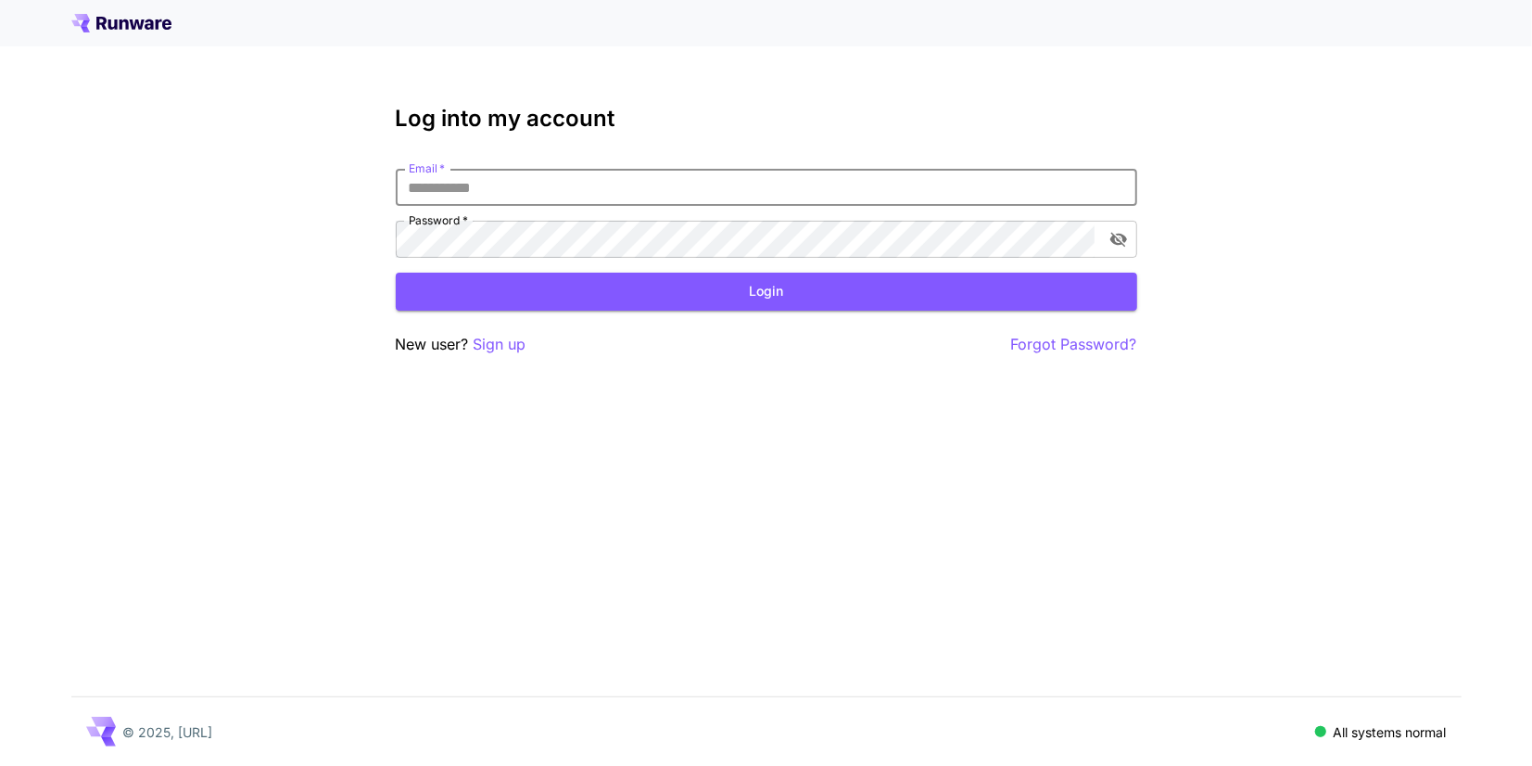
click at [539, 190] on input "Email   *" at bounding box center [767, 187] width 742 height 37
type input "**********"
click button "Login" at bounding box center [767, 292] width 742 height 38
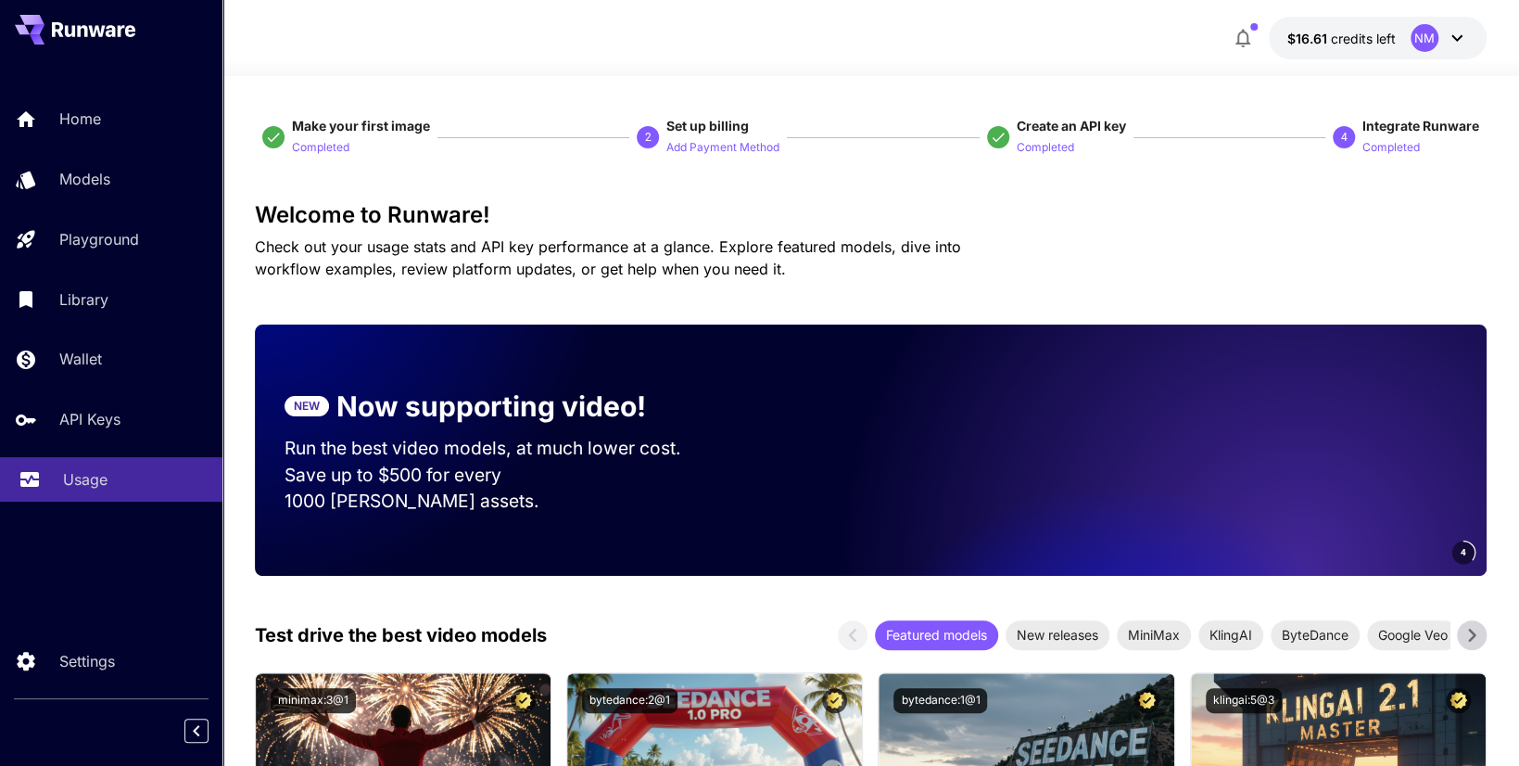
click at [125, 498] on link "Usage" at bounding box center [111, 479] width 223 height 45
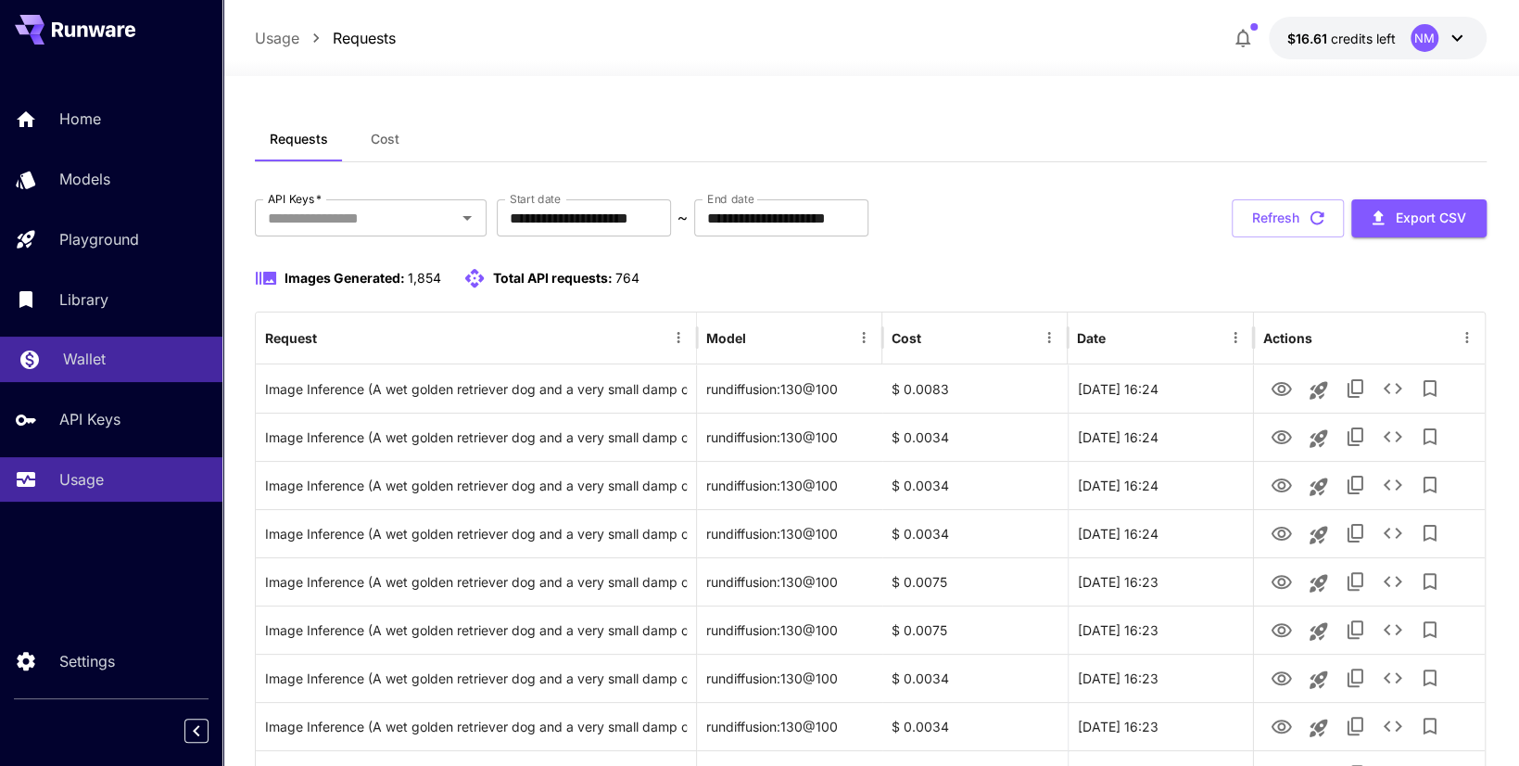
click at [137, 357] on div "Wallet" at bounding box center [135, 359] width 145 height 22
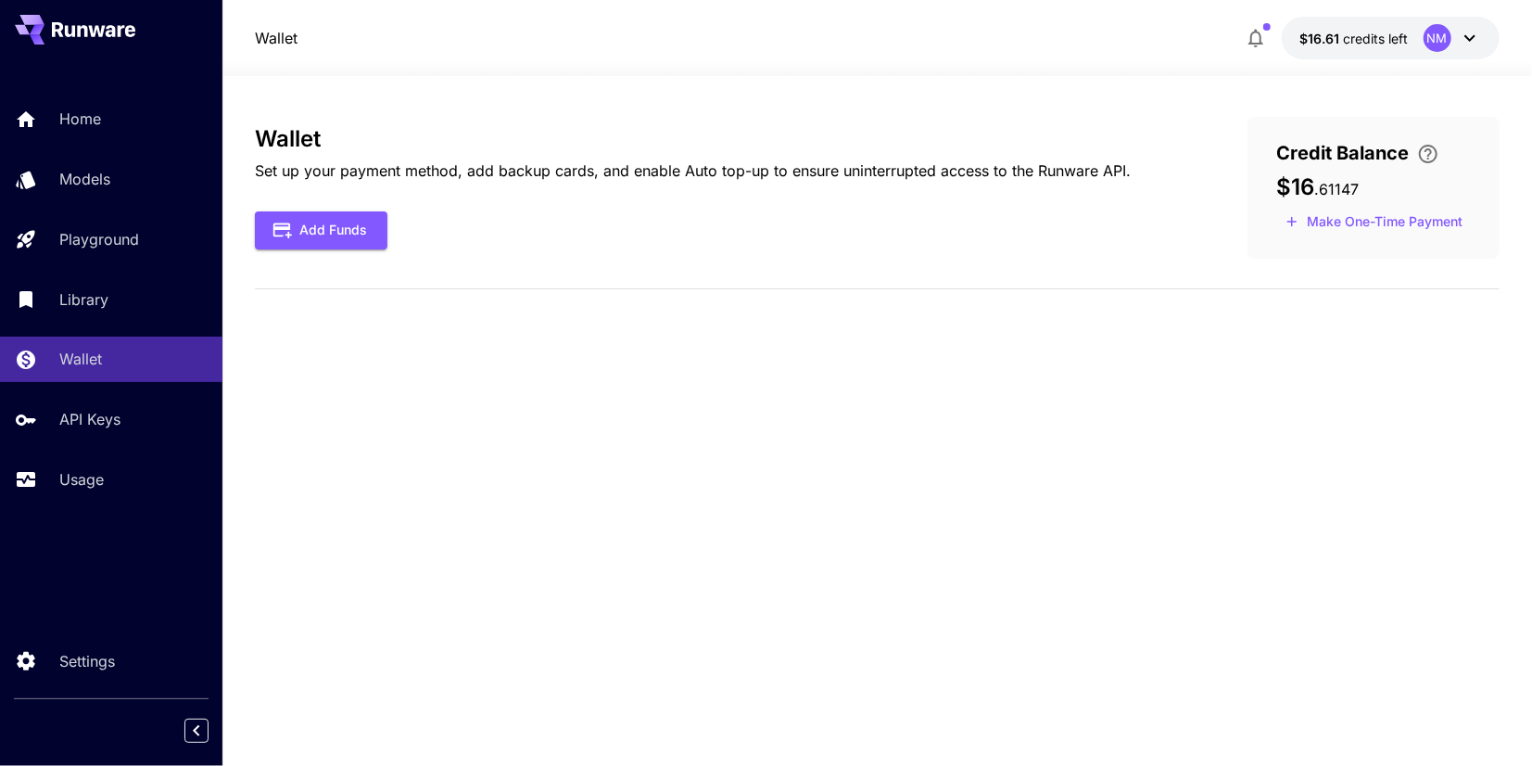
click at [141, 268] on div "Home Models Playground Library Wallet API Keys Usage" at bounding box center [111, 298] width 223 height 405
click at [136, 288] on link "Library" at bounding box center [111, 298] width 223 height 45
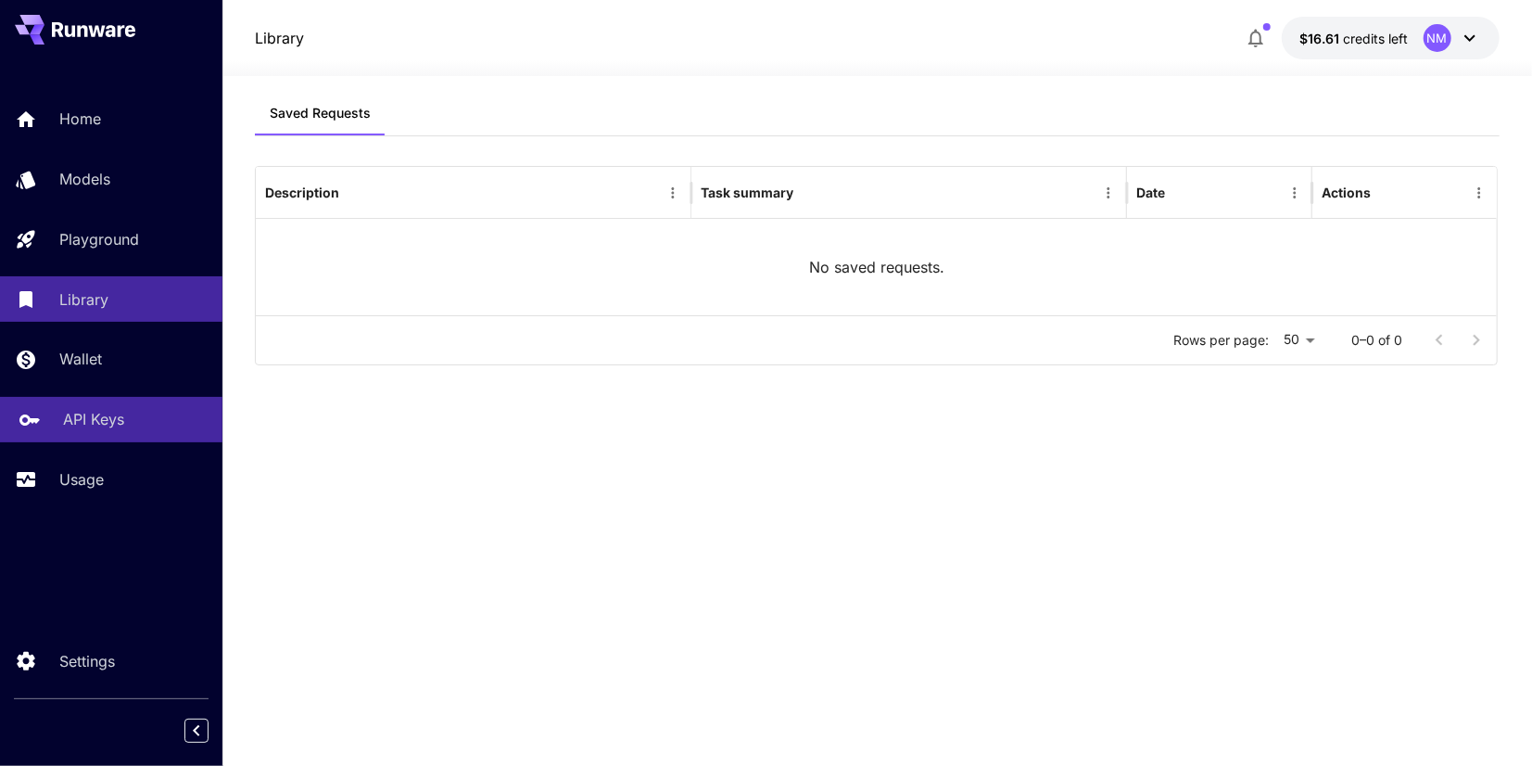
click at [129, 427] on div "API Keys" at bounding box center [135, 419] width 145 height 22
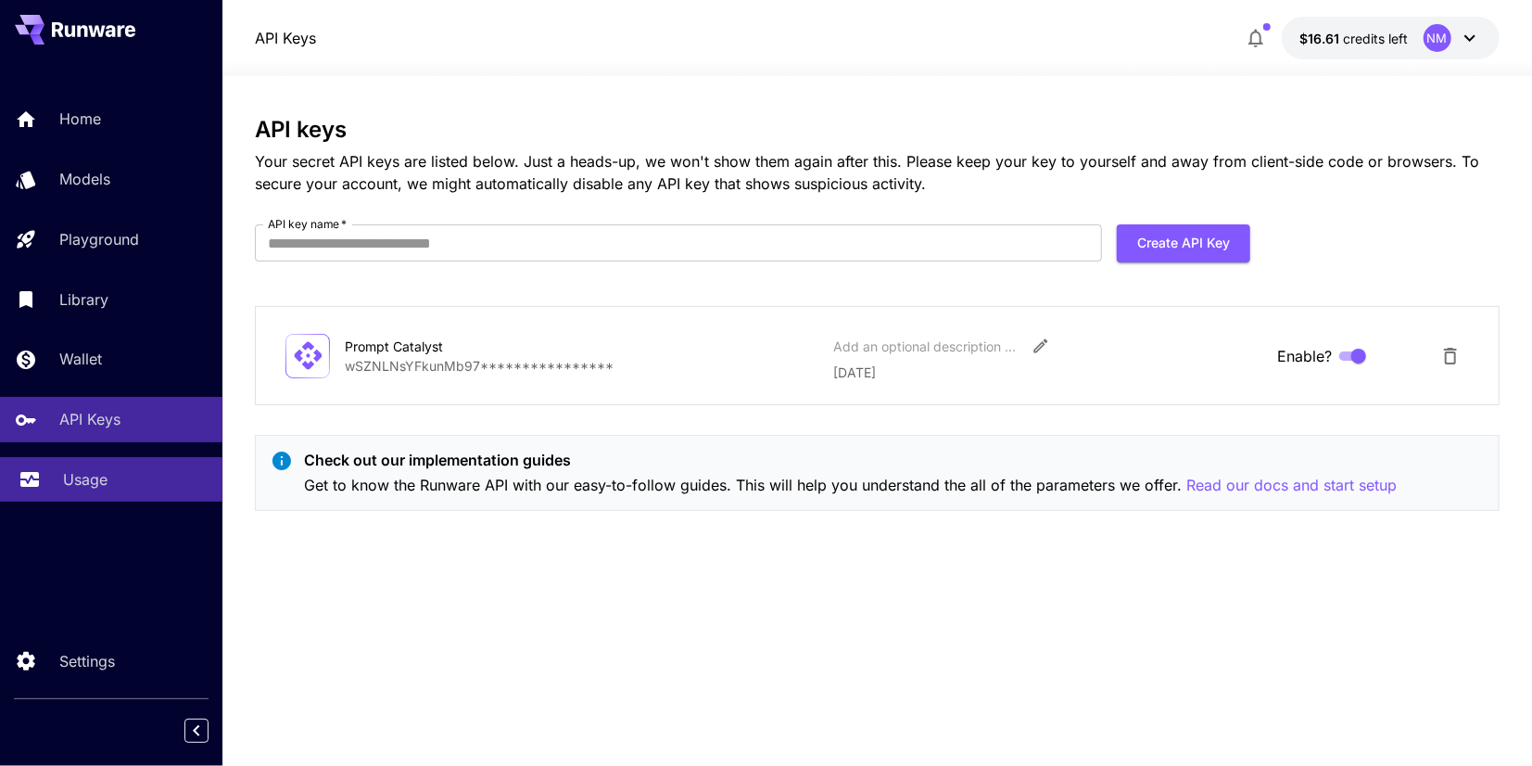
click at [118, 475] on div "Usage" at bounding box center [135, 479] width 145 height 22
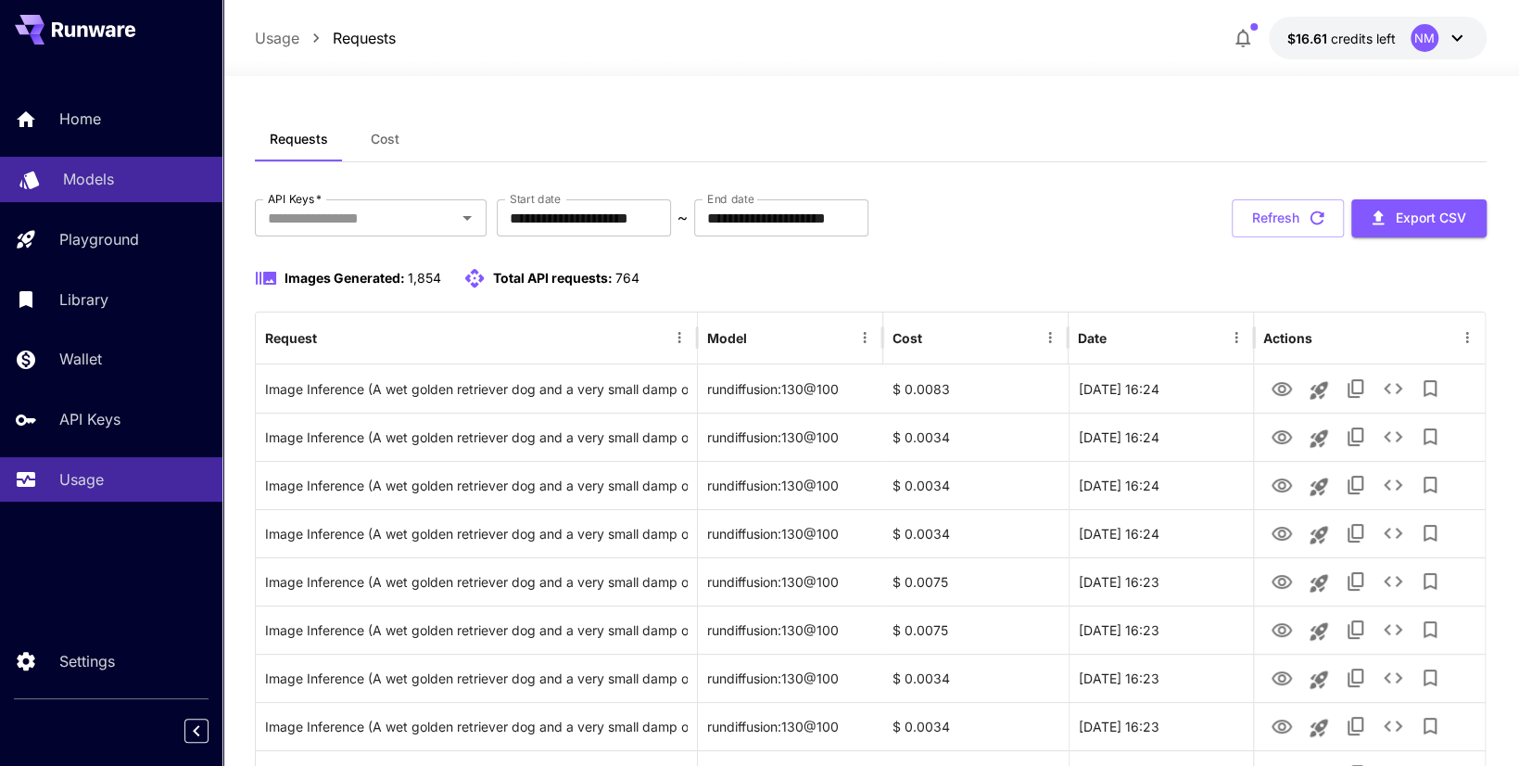
click at [134, 170] on div "Models" at bounding box center [135, 179] width 145 height 22
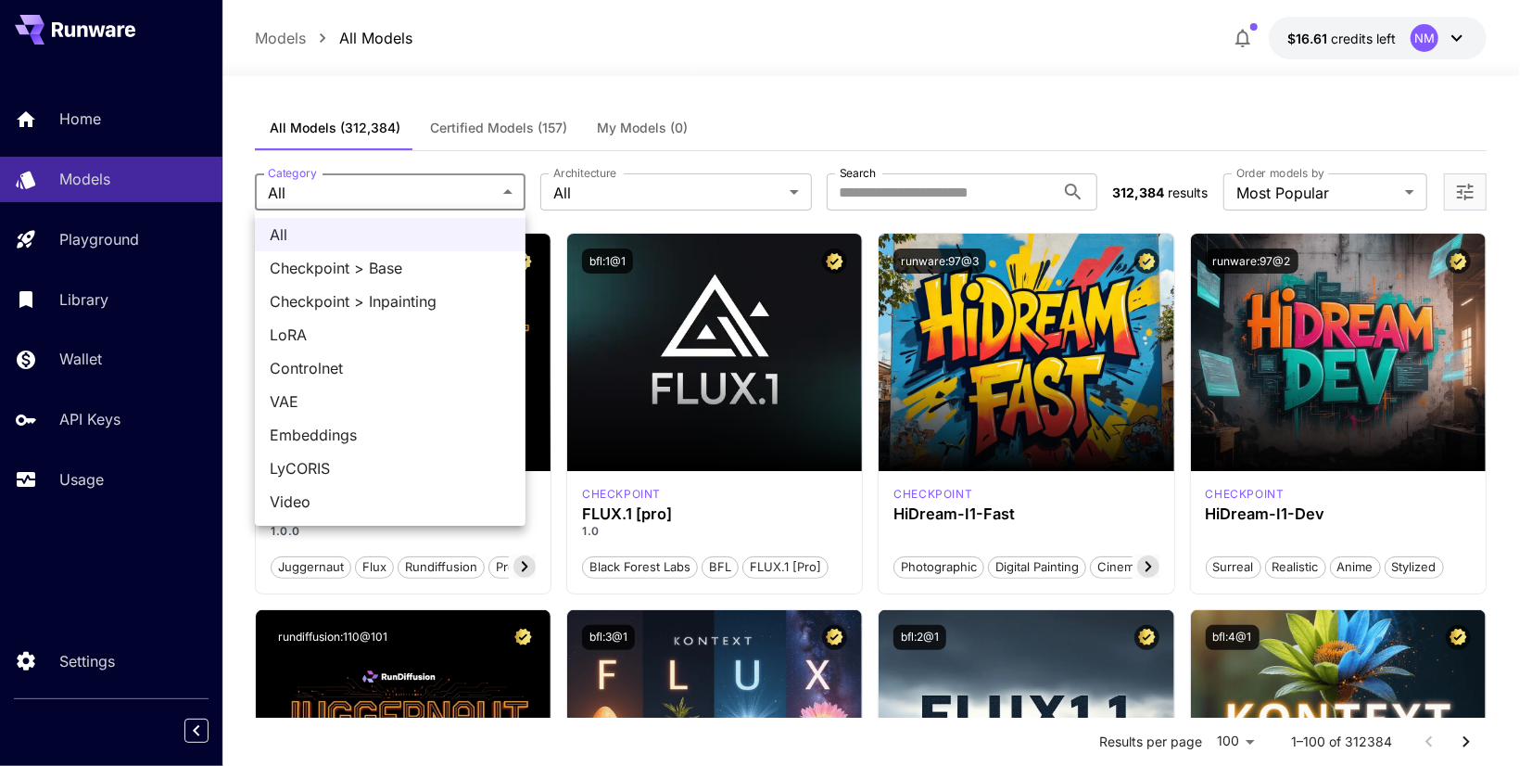
click at [440, 193] on div at bounding box center [766, 383] width 1532 height 766
